Goal: Find specific page/section: Find specific page/section

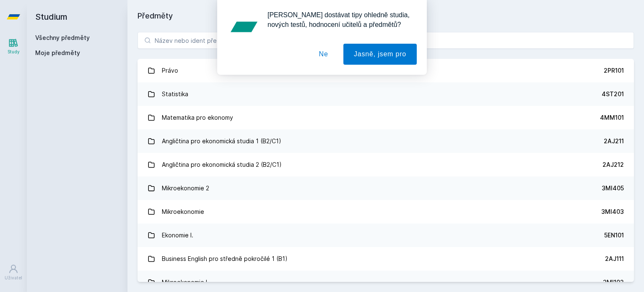
click at [240, 40] on div "[PERSON_NAME] dostávat tipy ohledně studia, nových testů, hodnocení učitelů a p…" at bounding box center [322, 37] width 210 height 75
click at [328, 56] on button "Ne" at bounding box center [324, 54] width 30 height 21
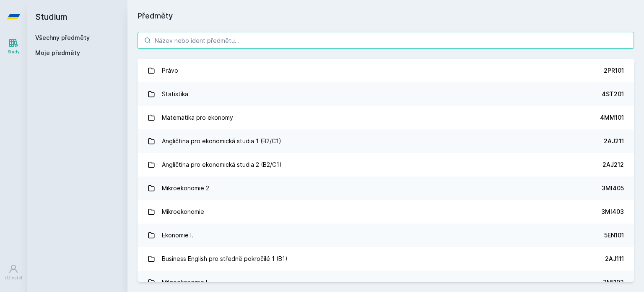
click at [236, 42] on input "search" at bounding box center [386, 40] width 497 height 17
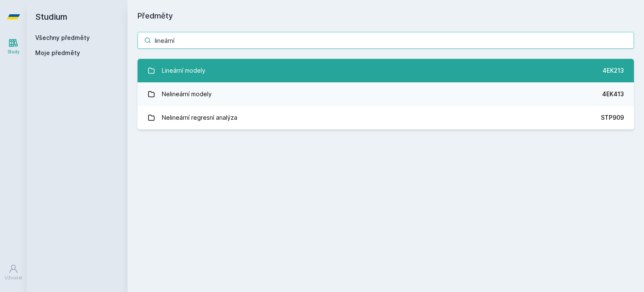
type input "lineární"
click at [213, 70] on link "Lineární modely 4EK213" at bounding box center [386, 70] width 497 height 23
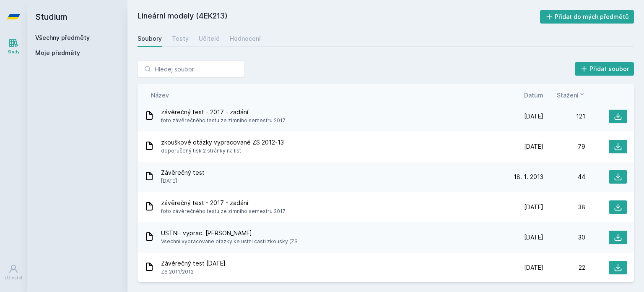
scroll to position [35, 0]
click at [535, 97] on span "Datum" at bounding box center [533, 95] width 19 height 9
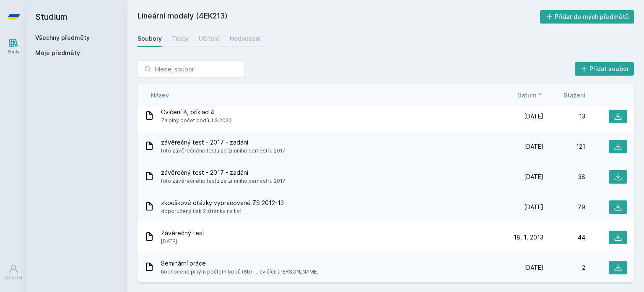
scroll to position [0, 0]
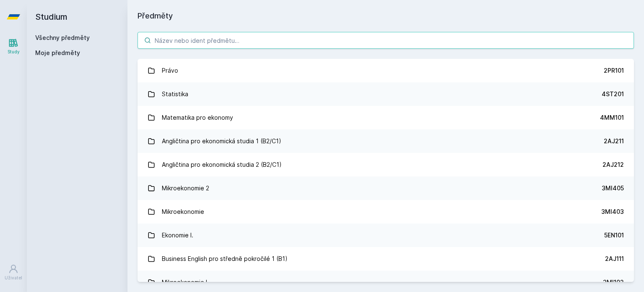
click at [205, 41] on input "search" at bounding box center [386, 40] width 497 height 17
type input "m"
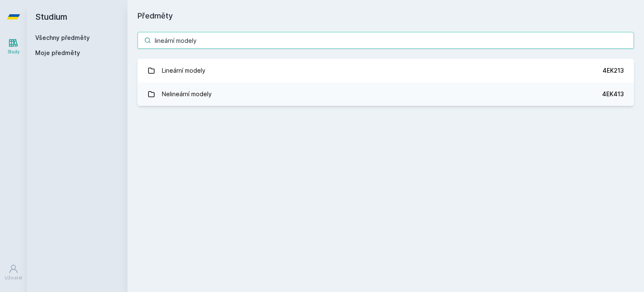
type input "lineární modely"
